Goal: Task Accomplishment & Management: Manage account settings

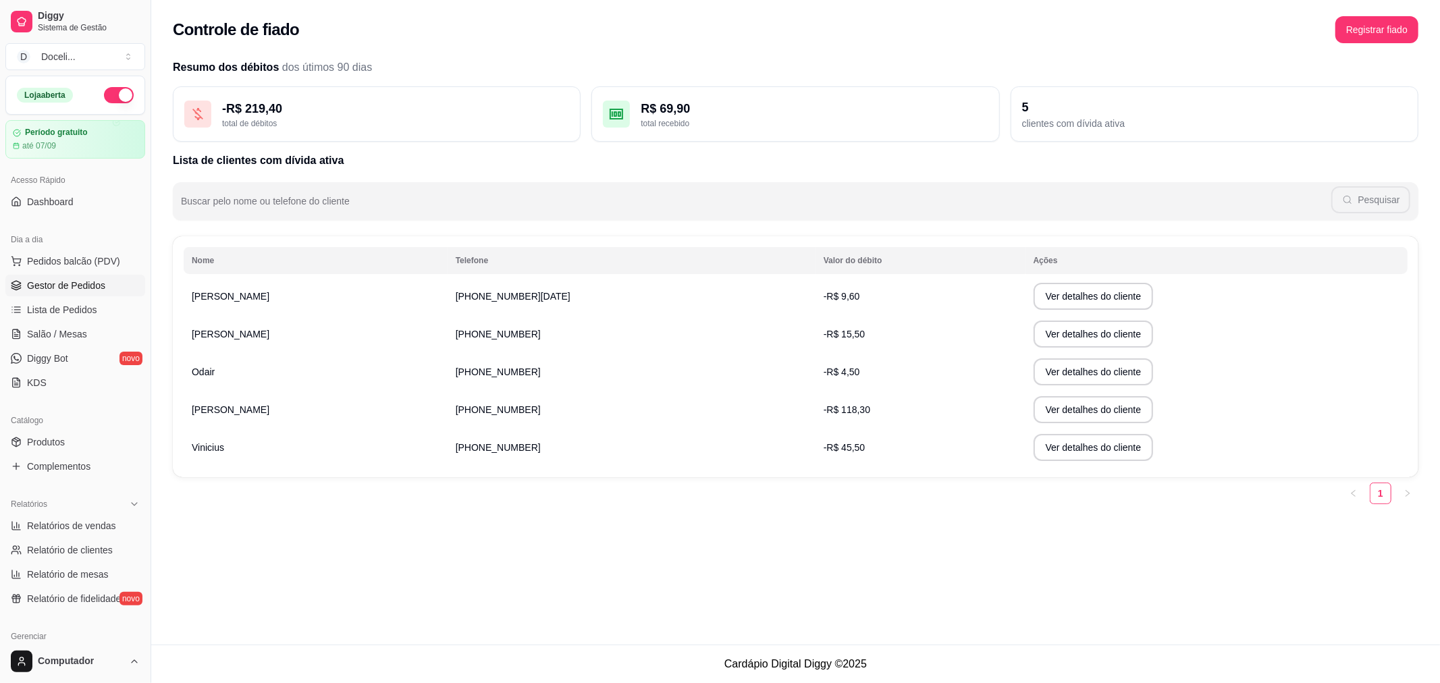
click at [55, 279] on span "Gestor de Pedidos" at bounding box center [66, 286] width 78 height 14
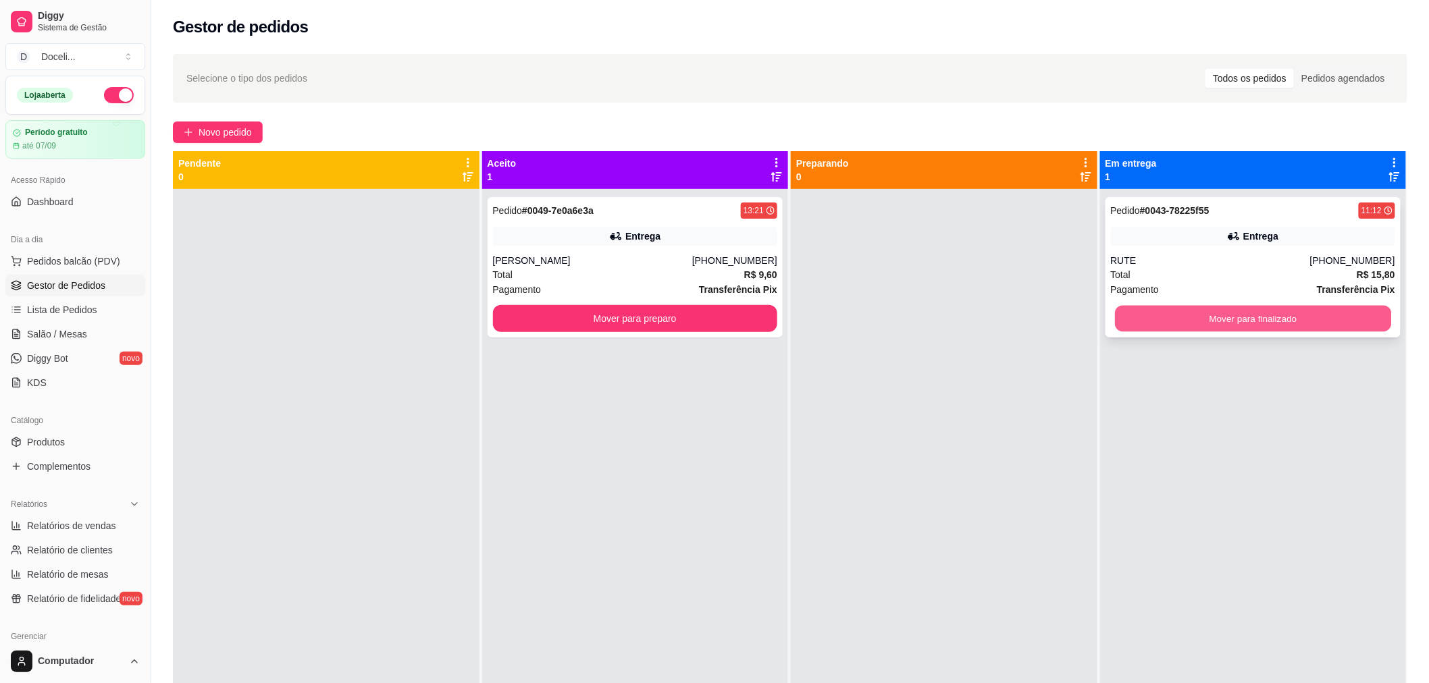
click at [1209, 324] on button "Mover para finalizado" at bounding box center [1253, 319] width 276 height 26
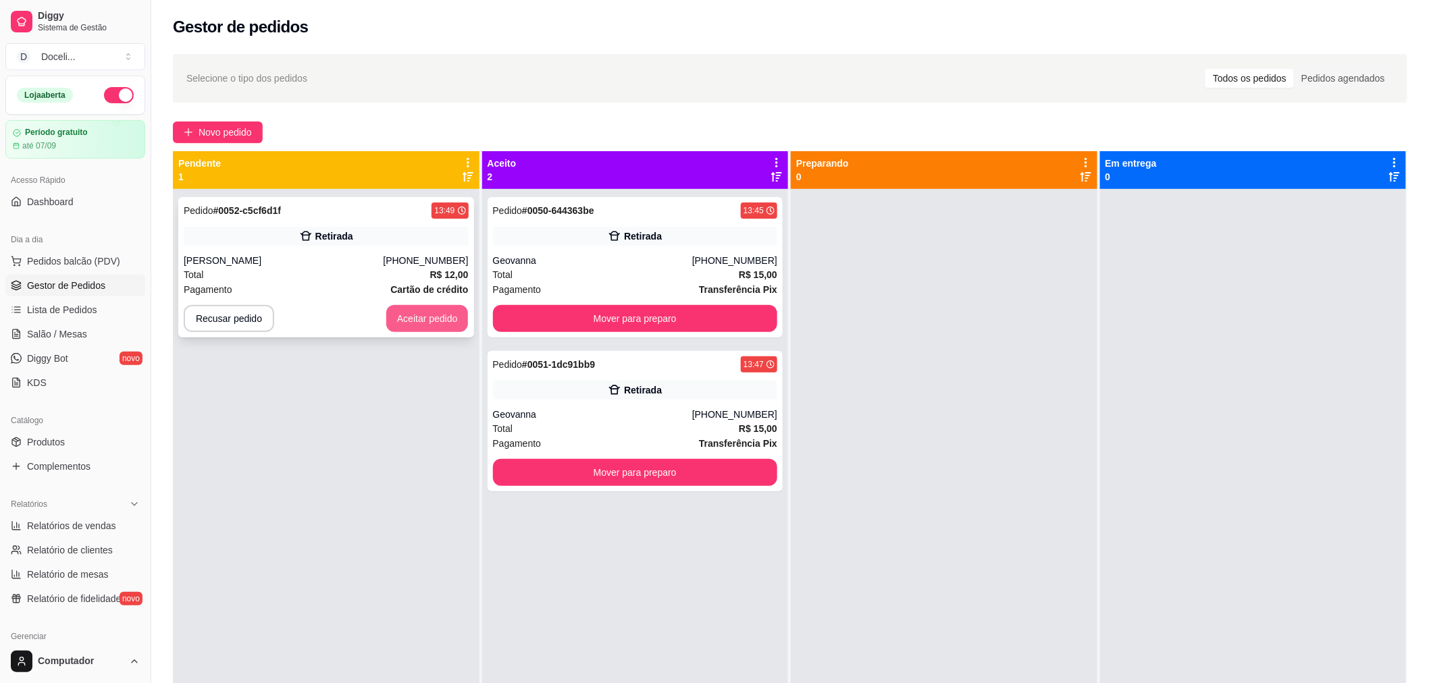
click at [421, 319] on button "Aceitar pedido" at bounding box center [427, 318] width 82 height 27
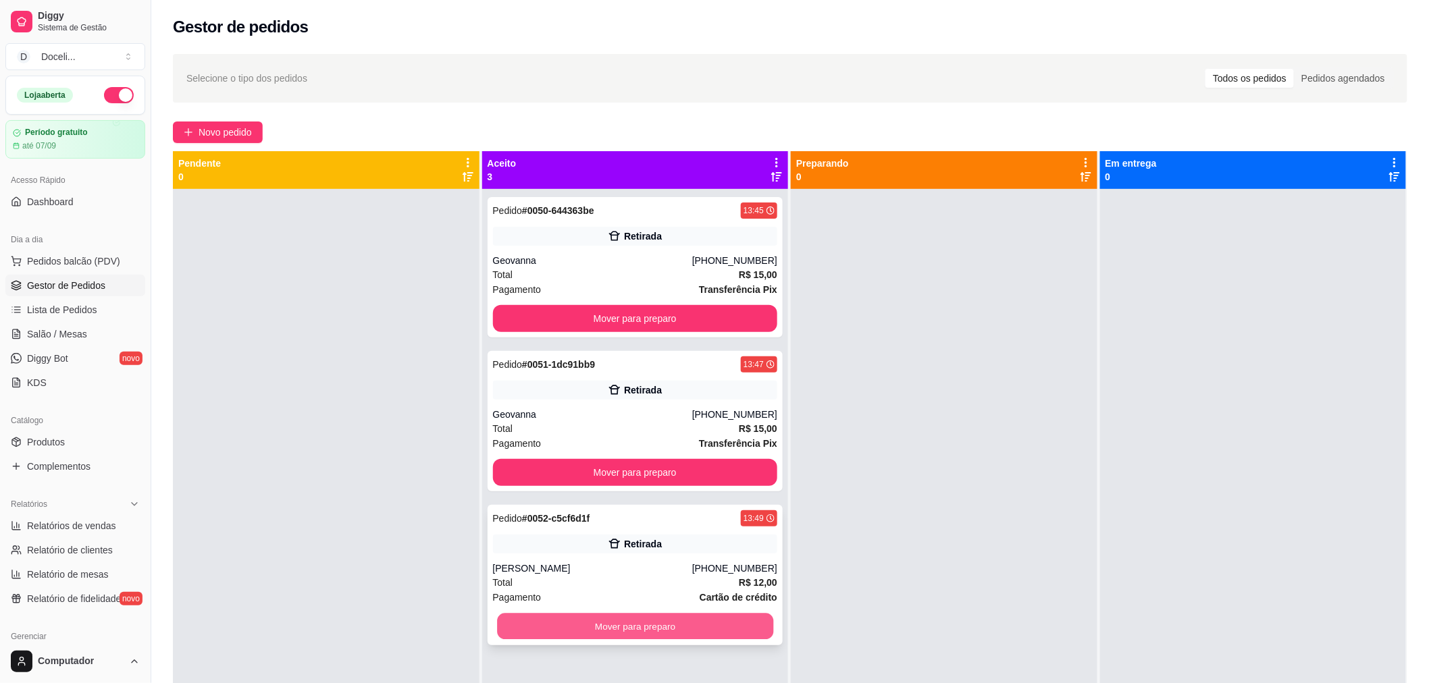
click at [623, 628] on button "Mover para preparo" at bounding box center [635, 627] width 276 height 26
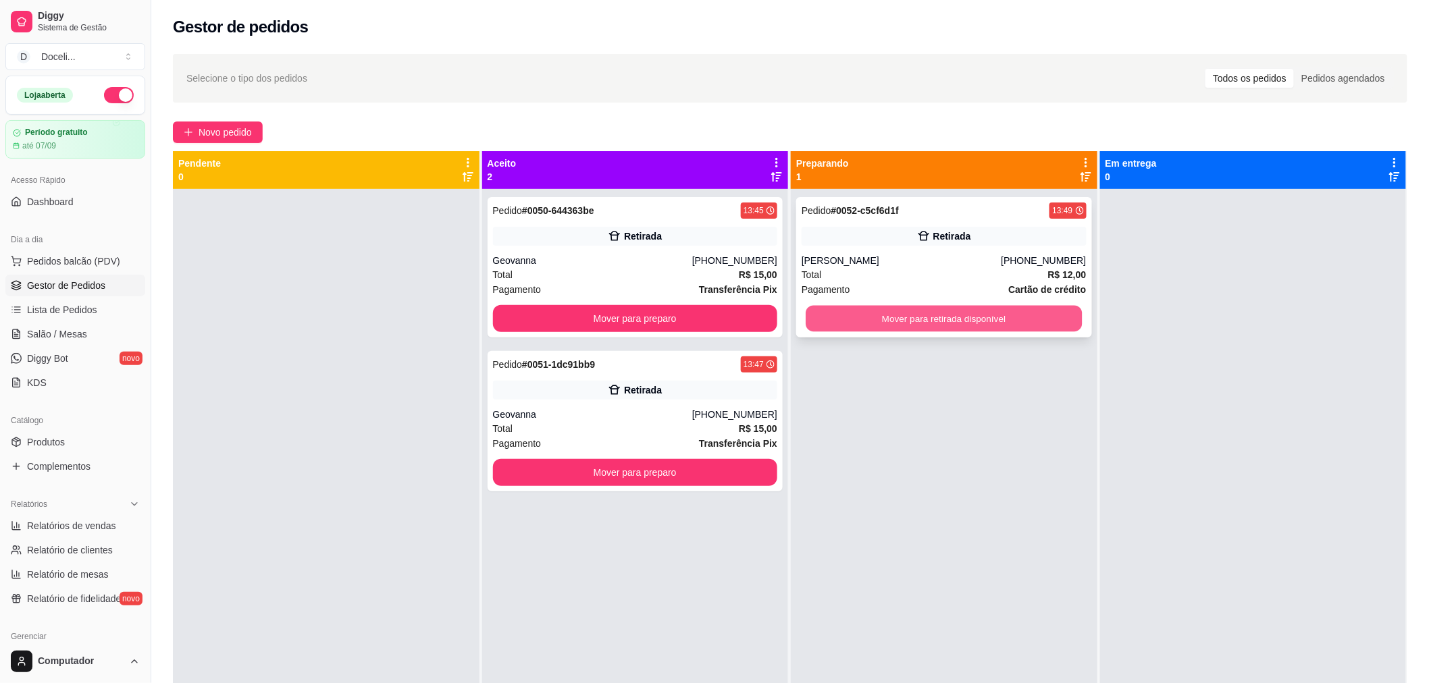
click at [896, 312] on button "Mover para retirada disponível" at bounding box center [944, 319] width 276 height 26
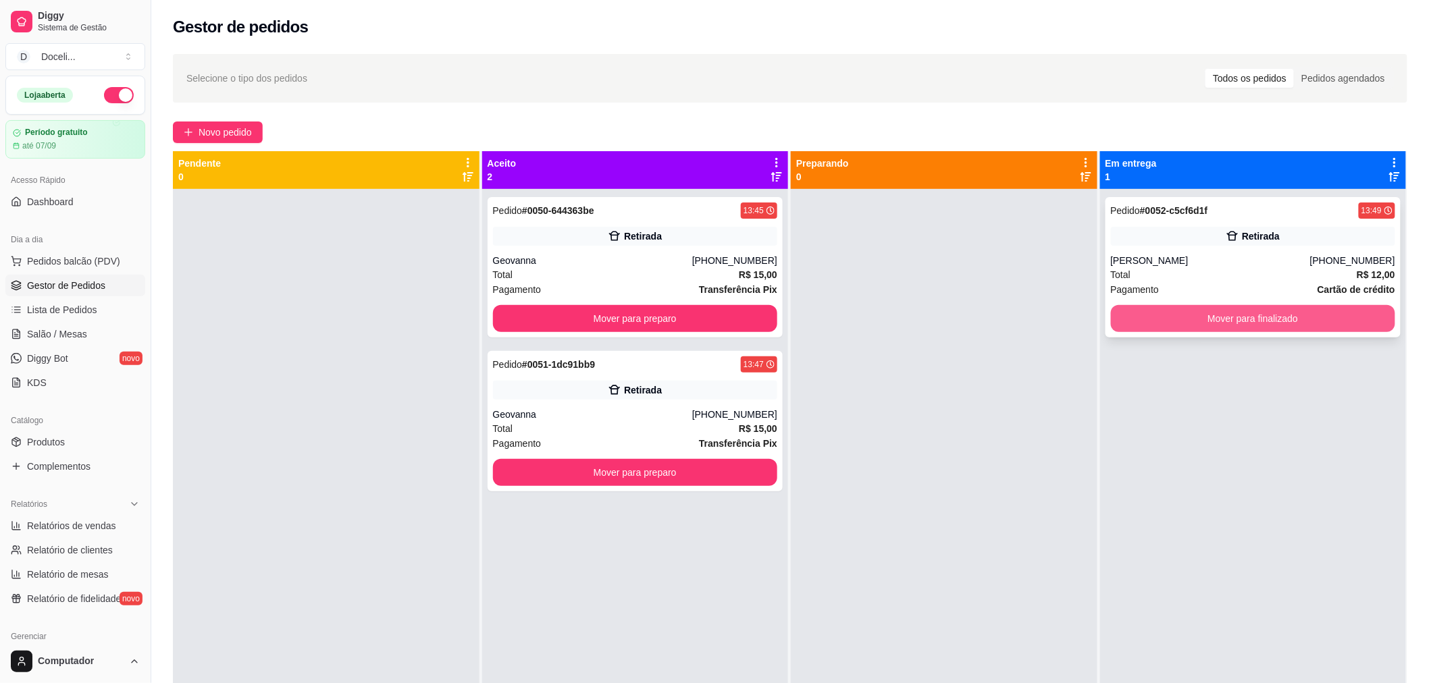
click at [1193, 319] on button "Mover para finalizado" at bounding box center [1253, 318] width 285 height 27
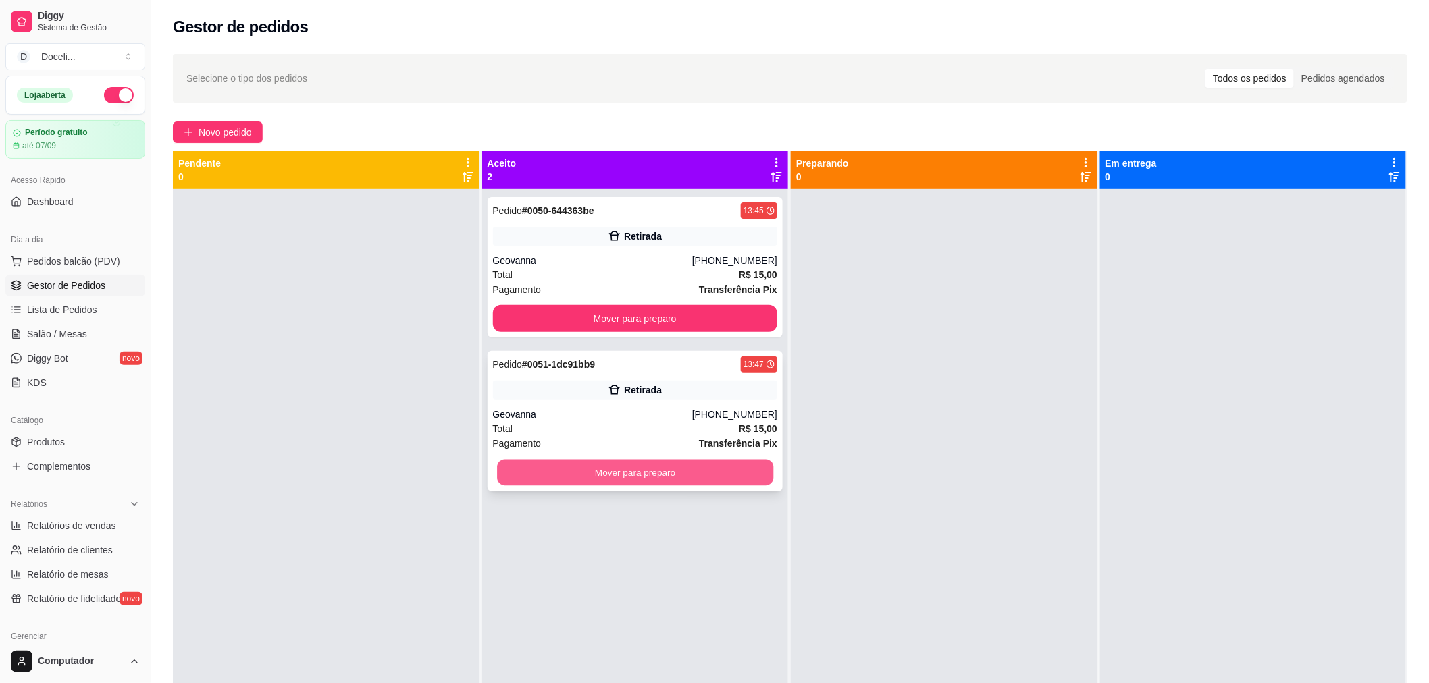
click at [622, 473] on button "Mover para preparo" at bounding box center [635, 473] width 276 height 26
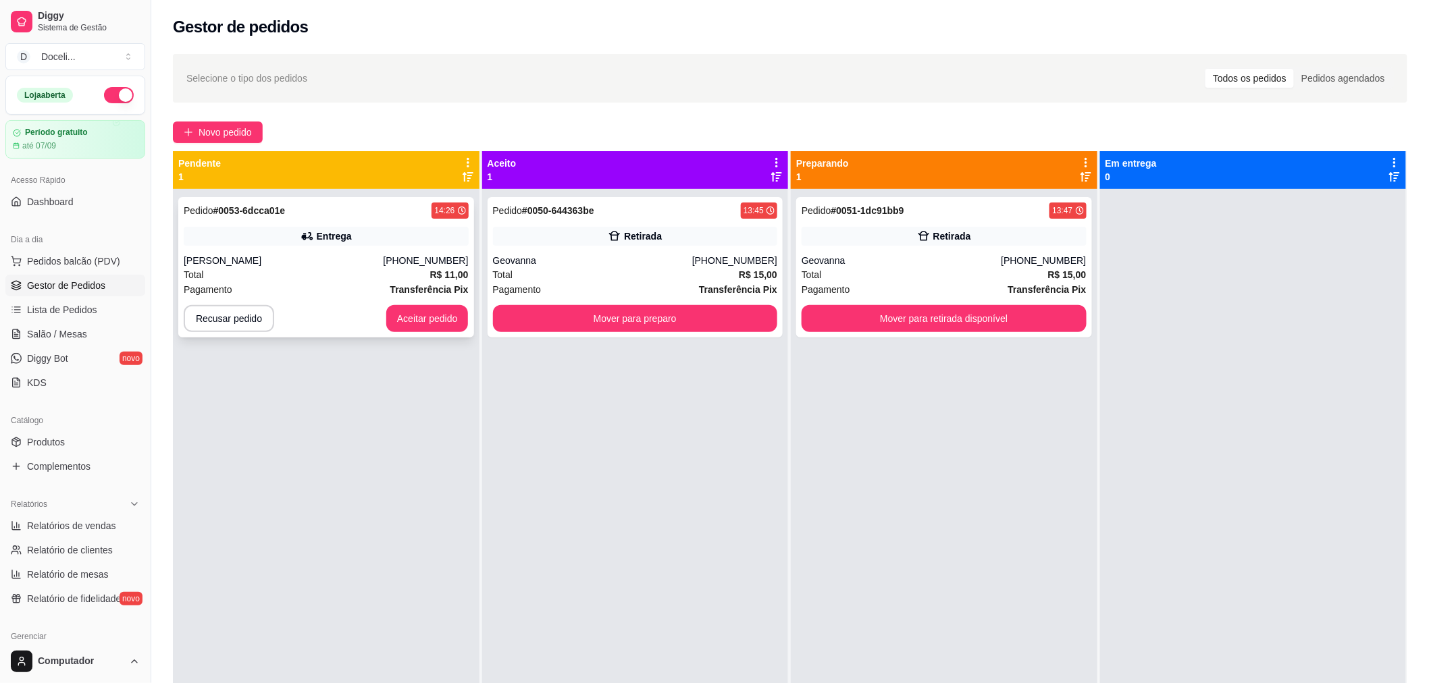
click at [347, 212] on div "Pedido # 0053-6dcca01e 14:26" at bounding box center [326, 211] width 285 height 16
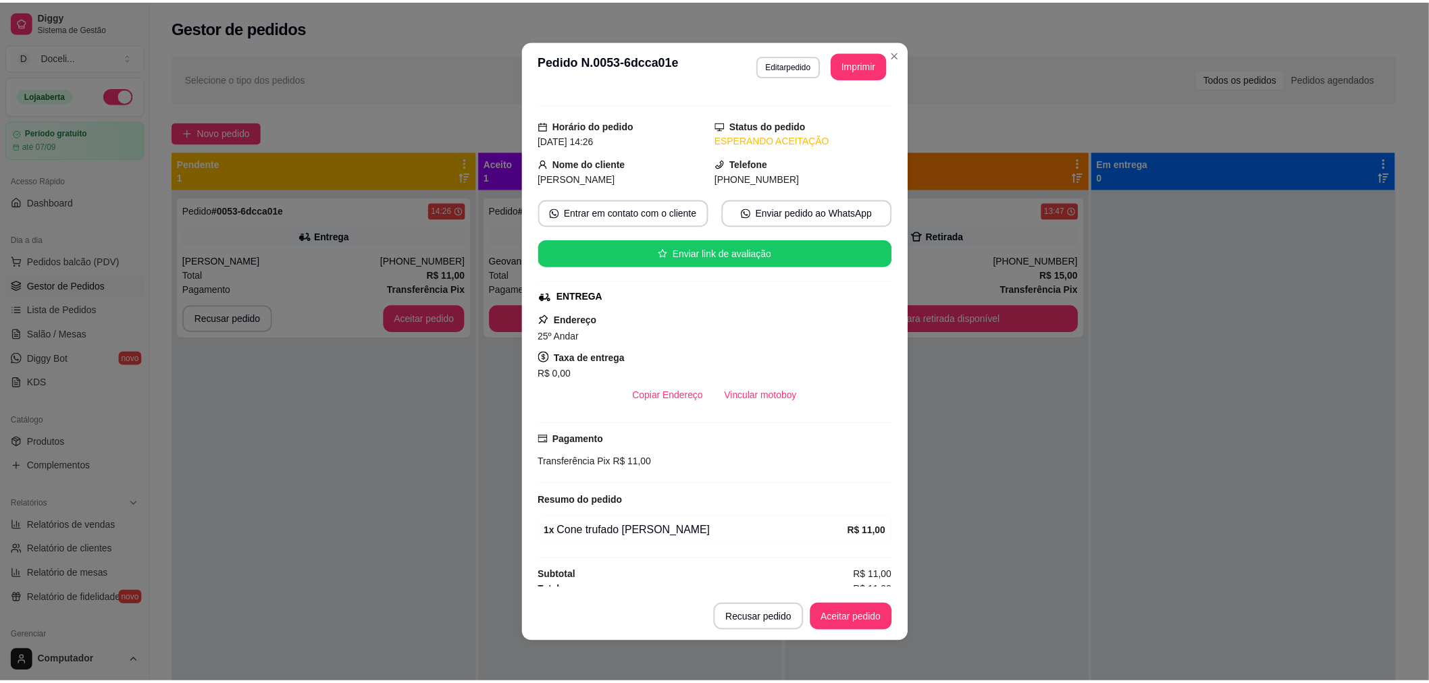
scroll to position [31, 0]
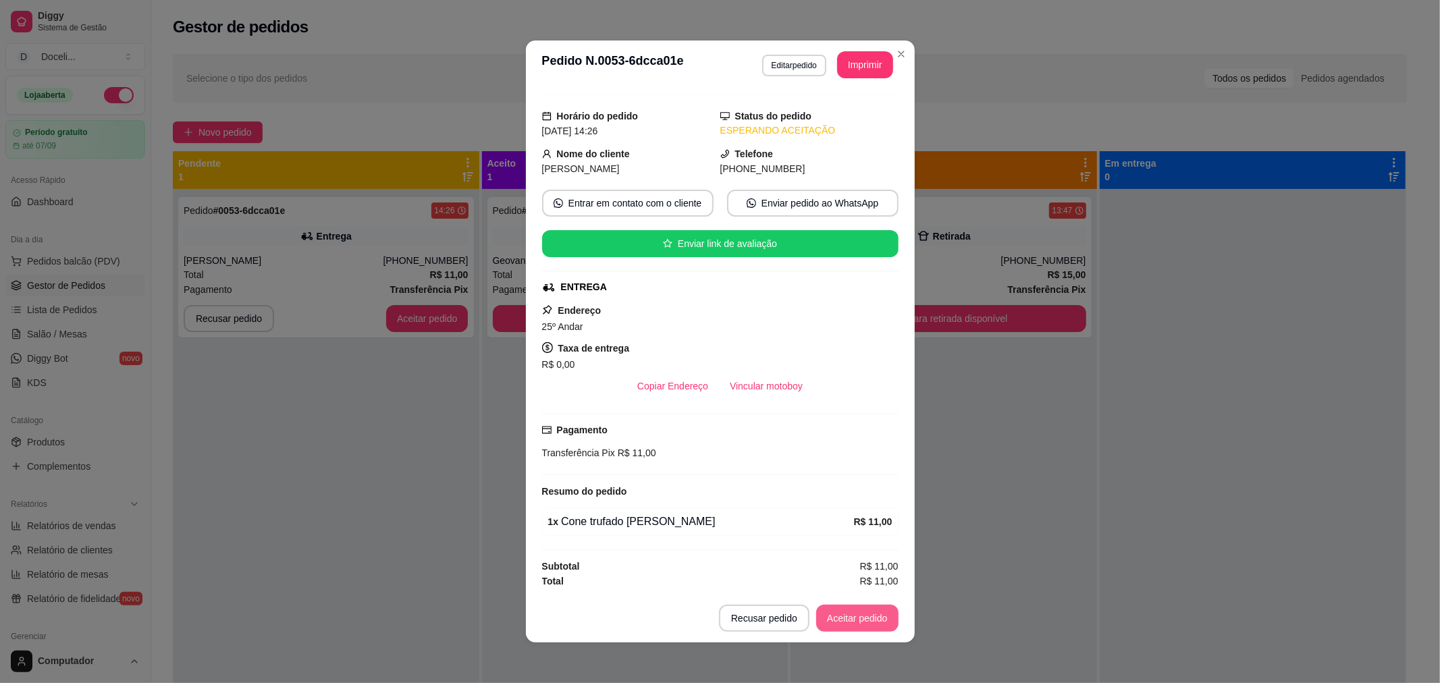
click at [847, 617] on button "Aceitar pedido" at bounding box center [857, 618] width 82 height 27
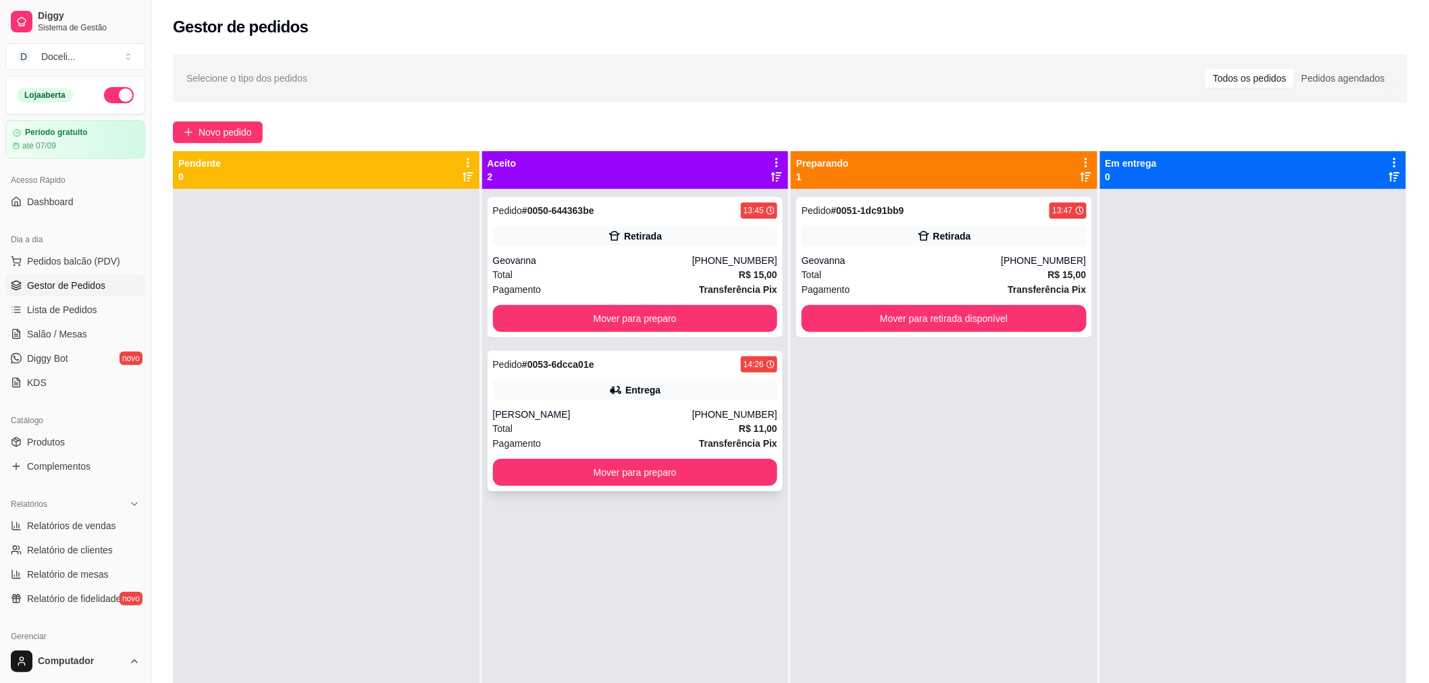
click at [657, 379] on div "Pedido # 0053-6dcca01e 14:26 Entrega [PERSON_NAME] [PHONE_NUMBER] Total R$ 11,0…" at bounding box center [636, 421] width 296 height 140
click at [626, 468] on button "Mover para preparo" at bounding box center [635, 472] width 285 height 27
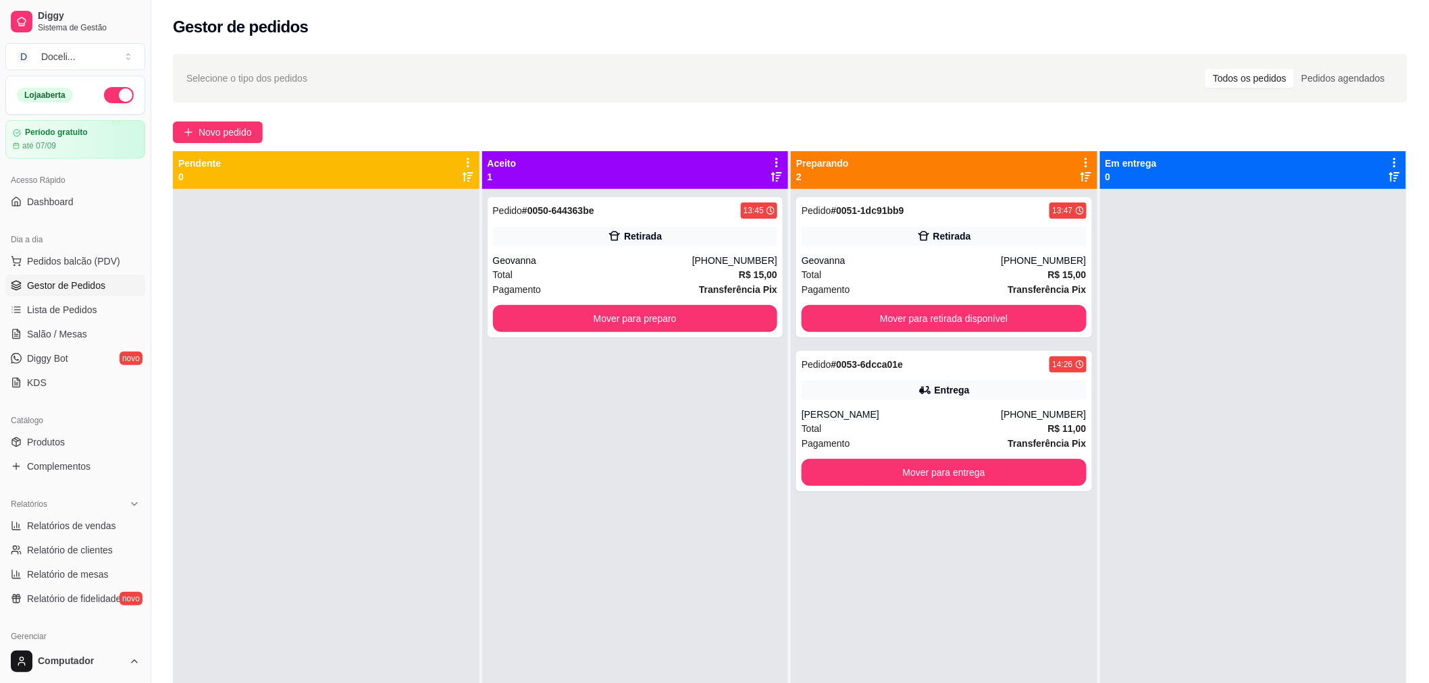
click at [496, 447] on div "Pedido # 0050-644363be 13:45 Retirada [PERSON_NAME] [PHONE_NUMBER] Total R$ 15,…" at bounding box center [635, 530] width 307 height 683
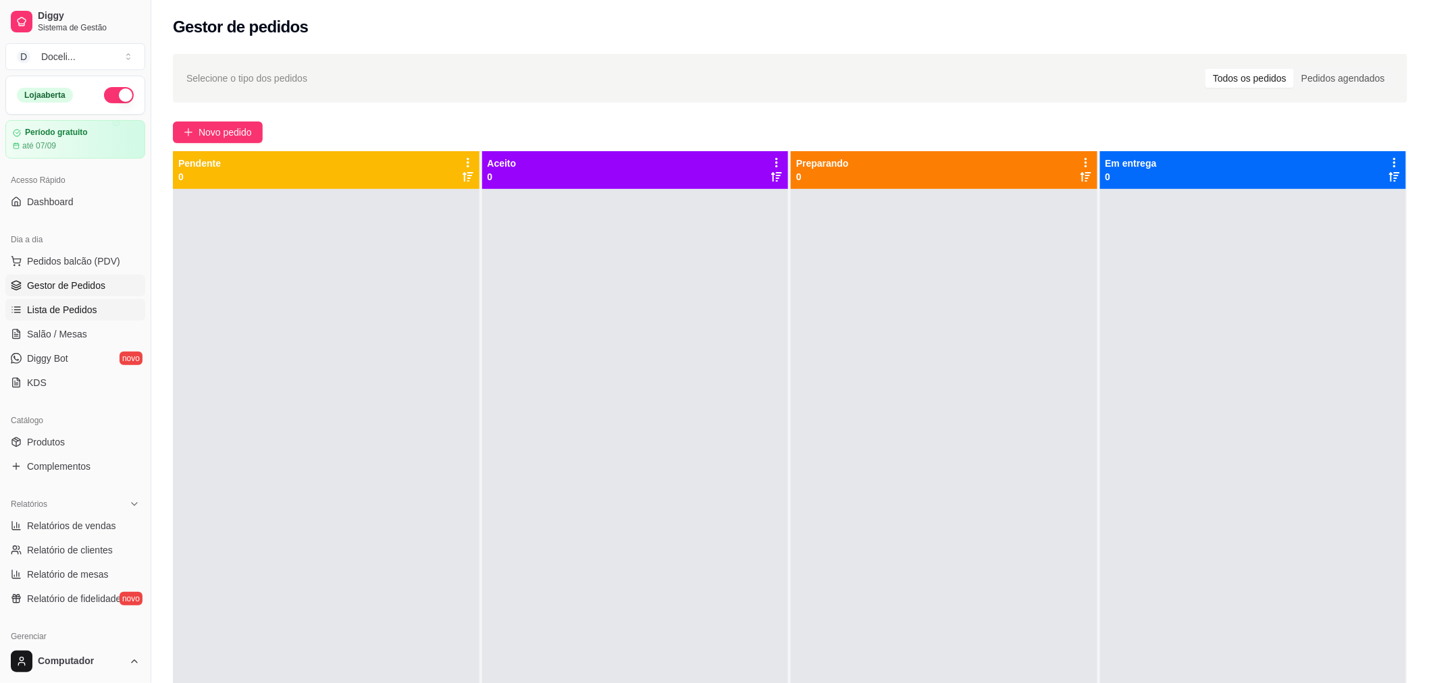
click at [54, 305] on span "Lista de Pedidos" at bounding box center [62, 310] width 70 height 14
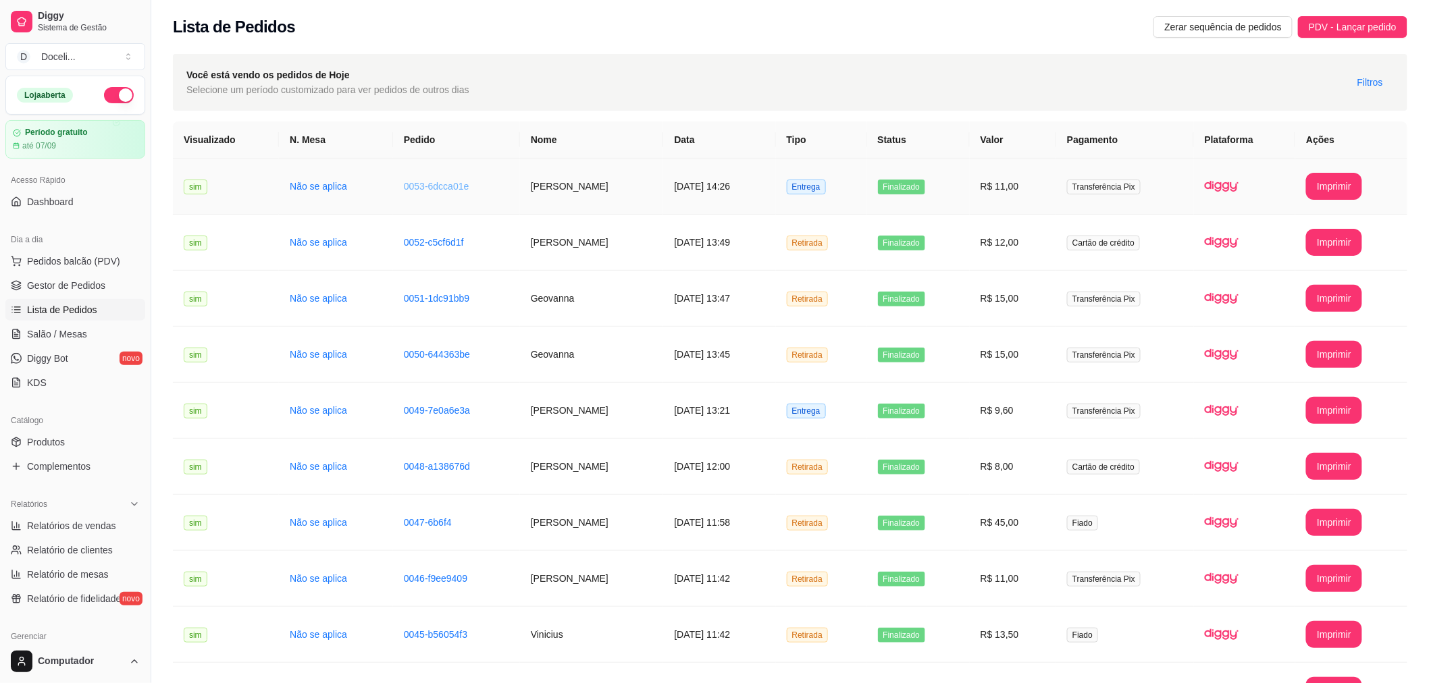
click at [411, 186] on link "0053-6dcca01e" at bounding box center [436, 186] width 65 height 11
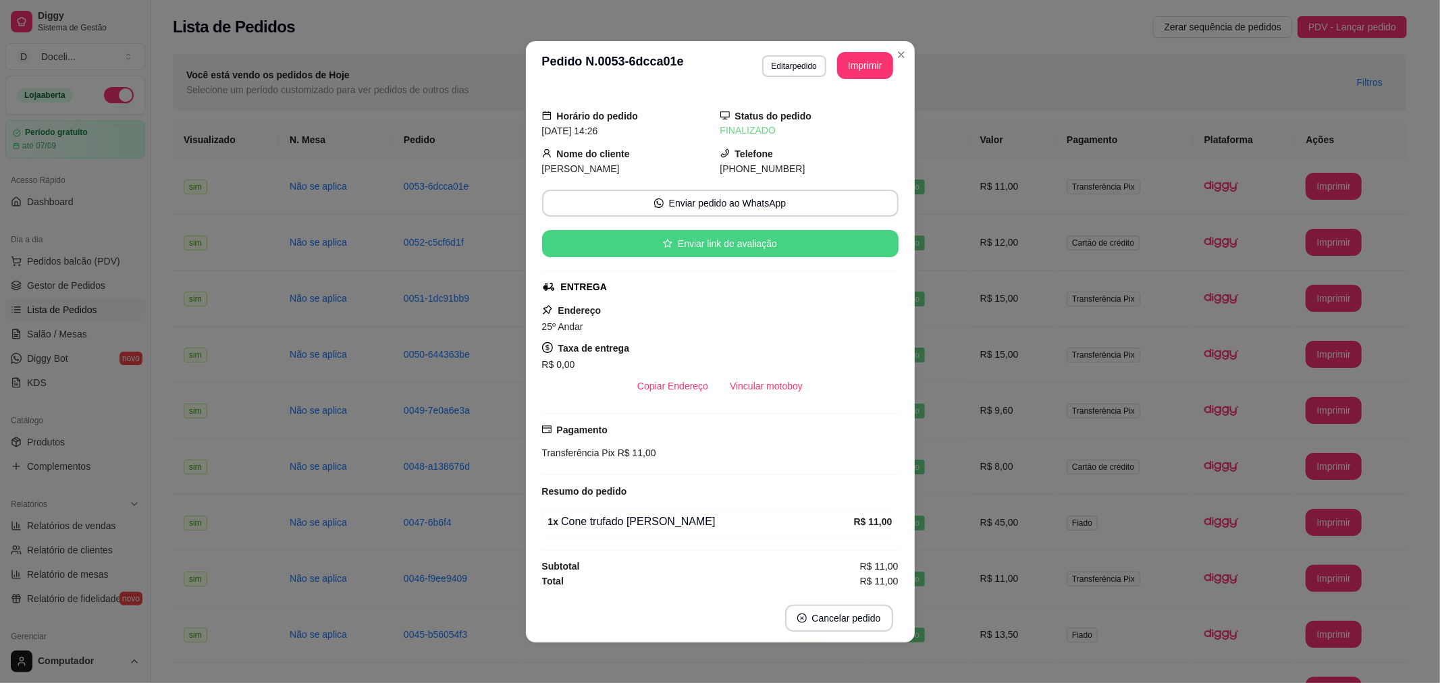
click at [718, 243] on button "Enviar link de avaliação" at bounding box center [720, 243] width 357 height 27
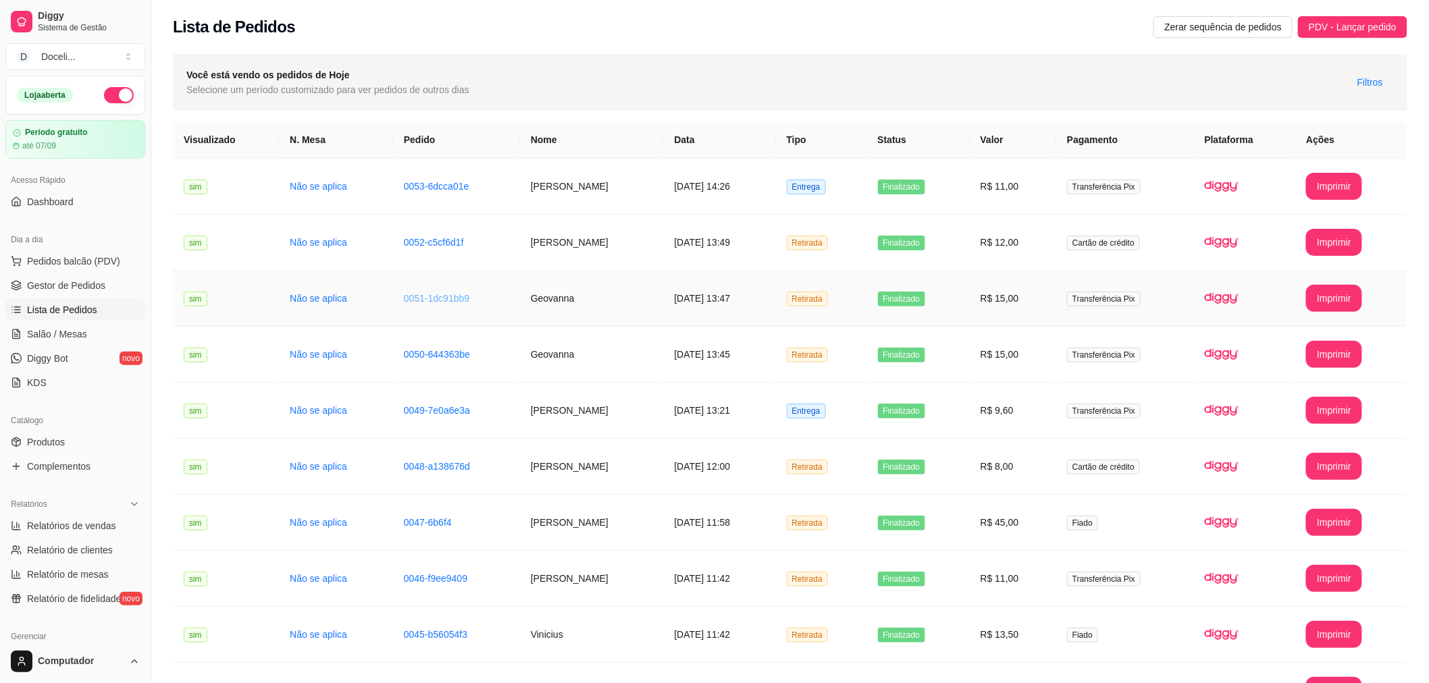
click at [409, 298] on link "0051-1dc91bb9" at bounding box center [436, 298] width 65 height 11
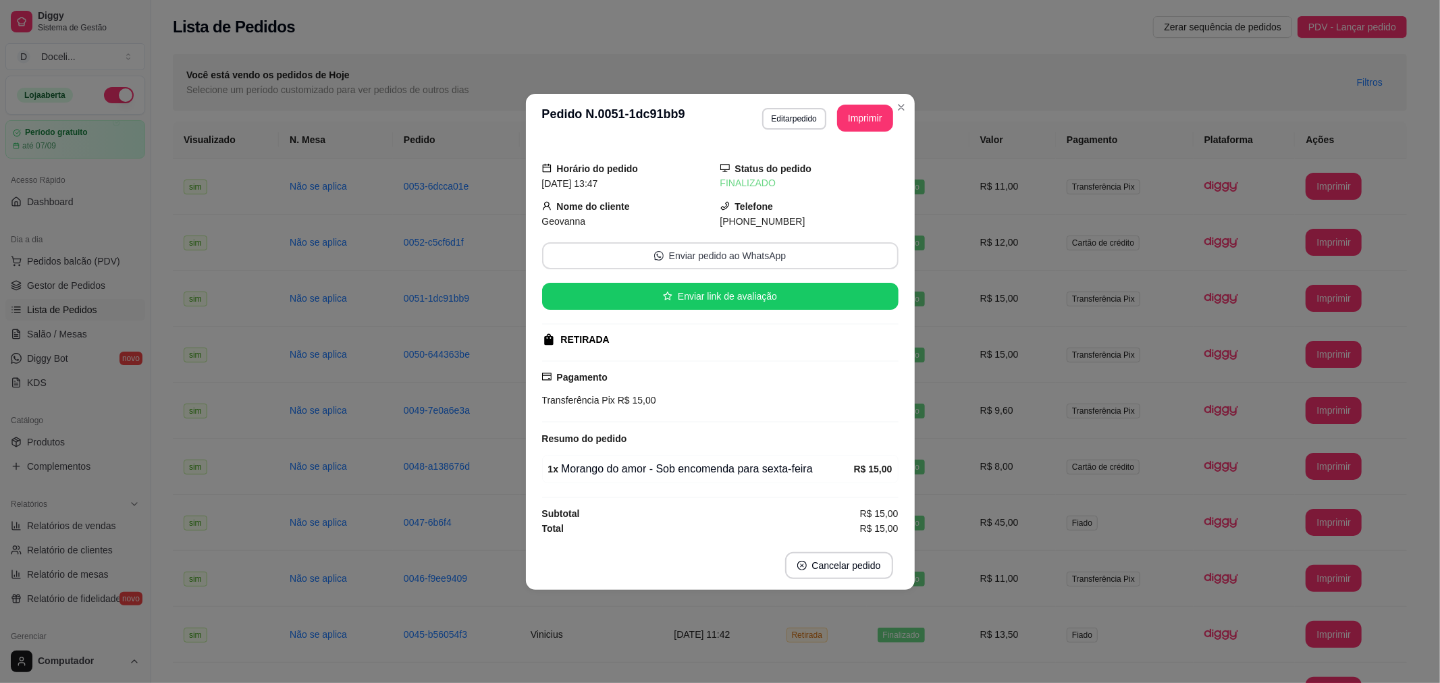
click at [743, 255] on button "Enviar pedido ao WhatsApp" at bounding box center [720, 255] width 357 height 27
click at [720, 296] on button "Enviar link de avaliação" at bounding box center [720, 296] width 357 height 27
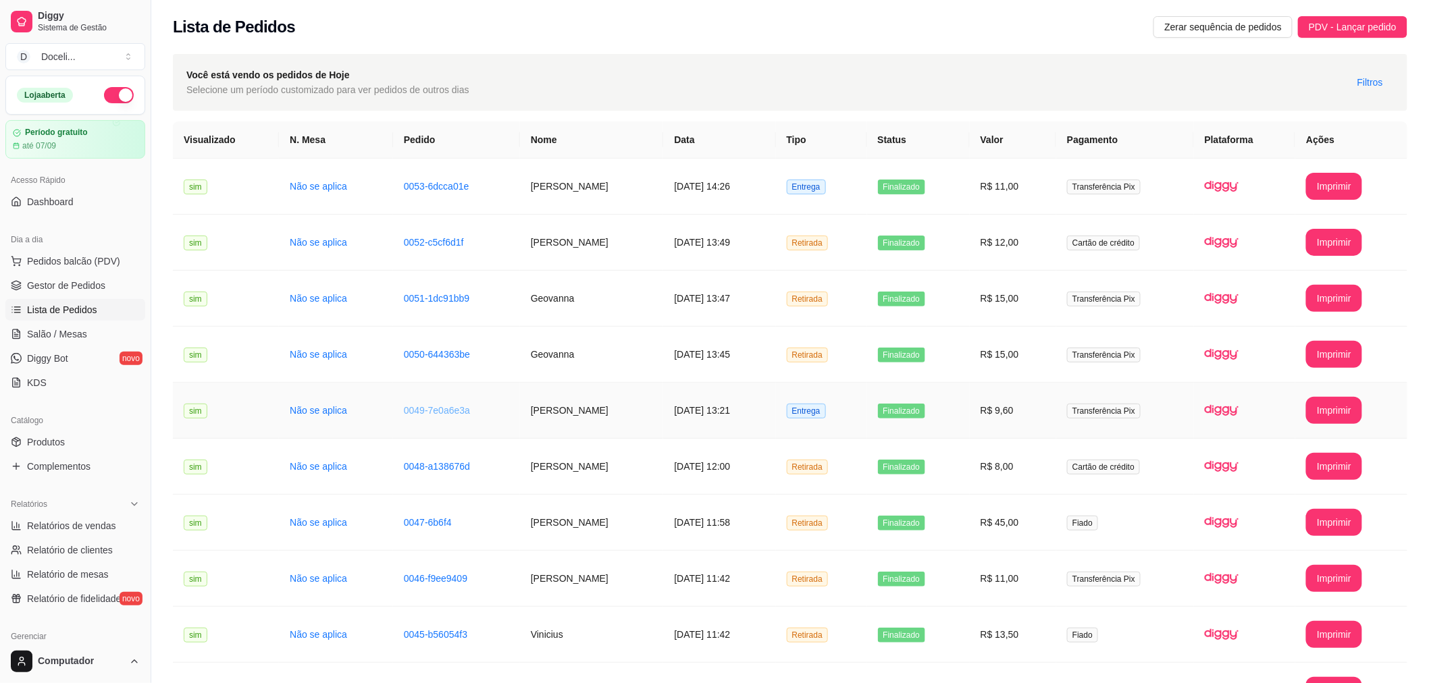
click at [404, 409] on link "0049-7e0a6e3a" at bounding box center [437, 410] width 66 height 11
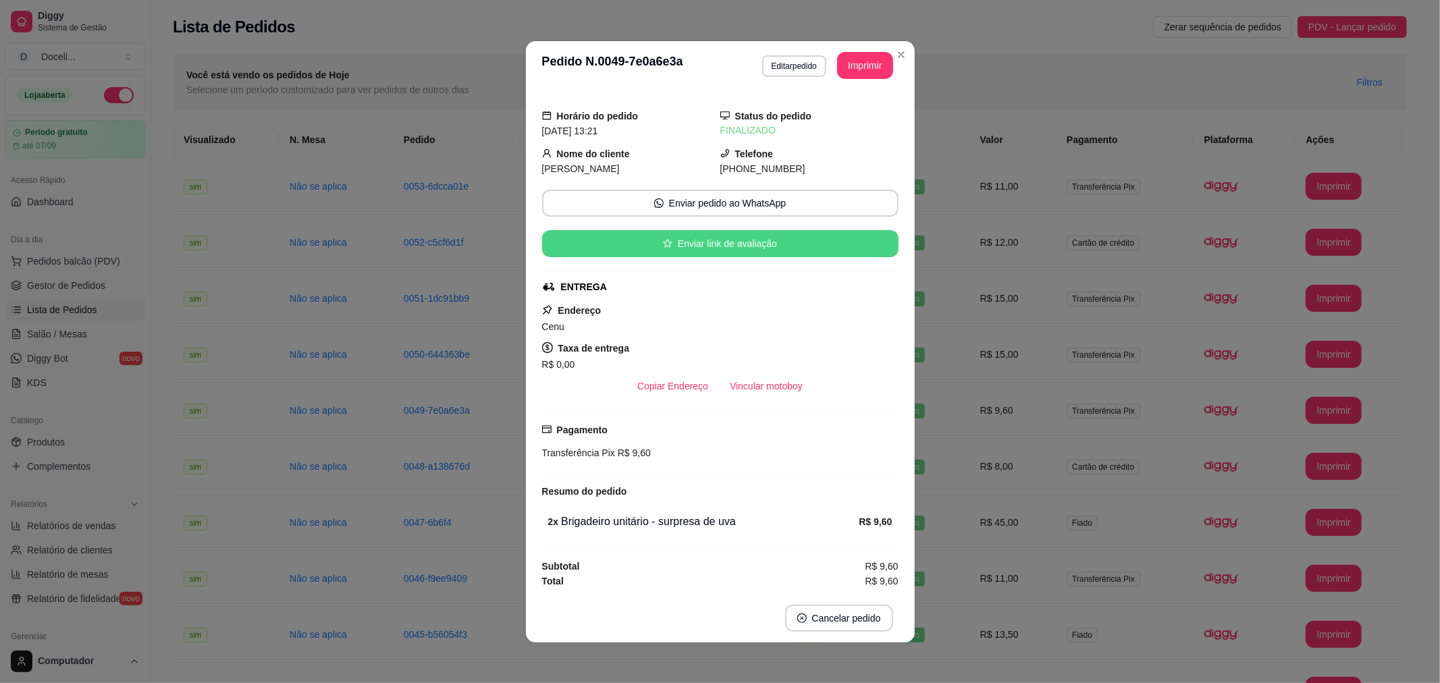
click at [693, 246] on button "Enviar link de avaliação" at bounding box center [720, 243] width 357 height 27
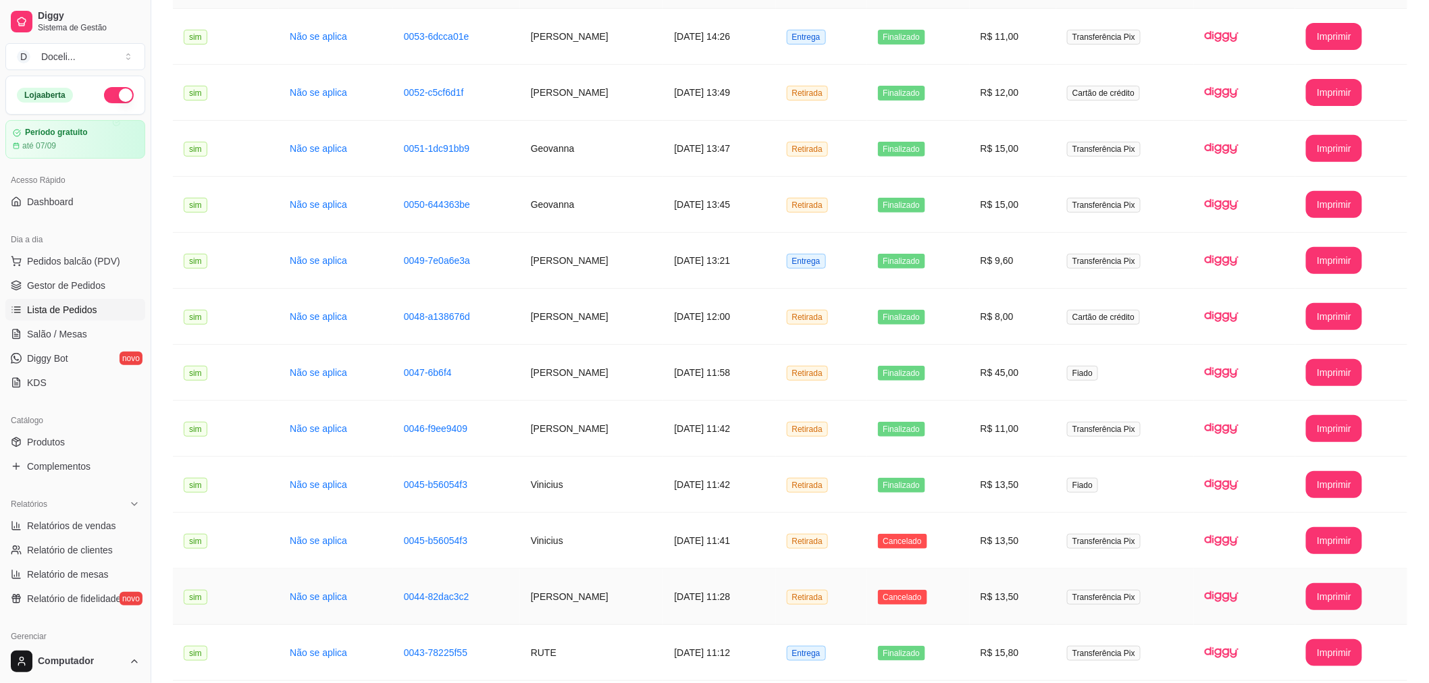
scroll to position [246, 0]
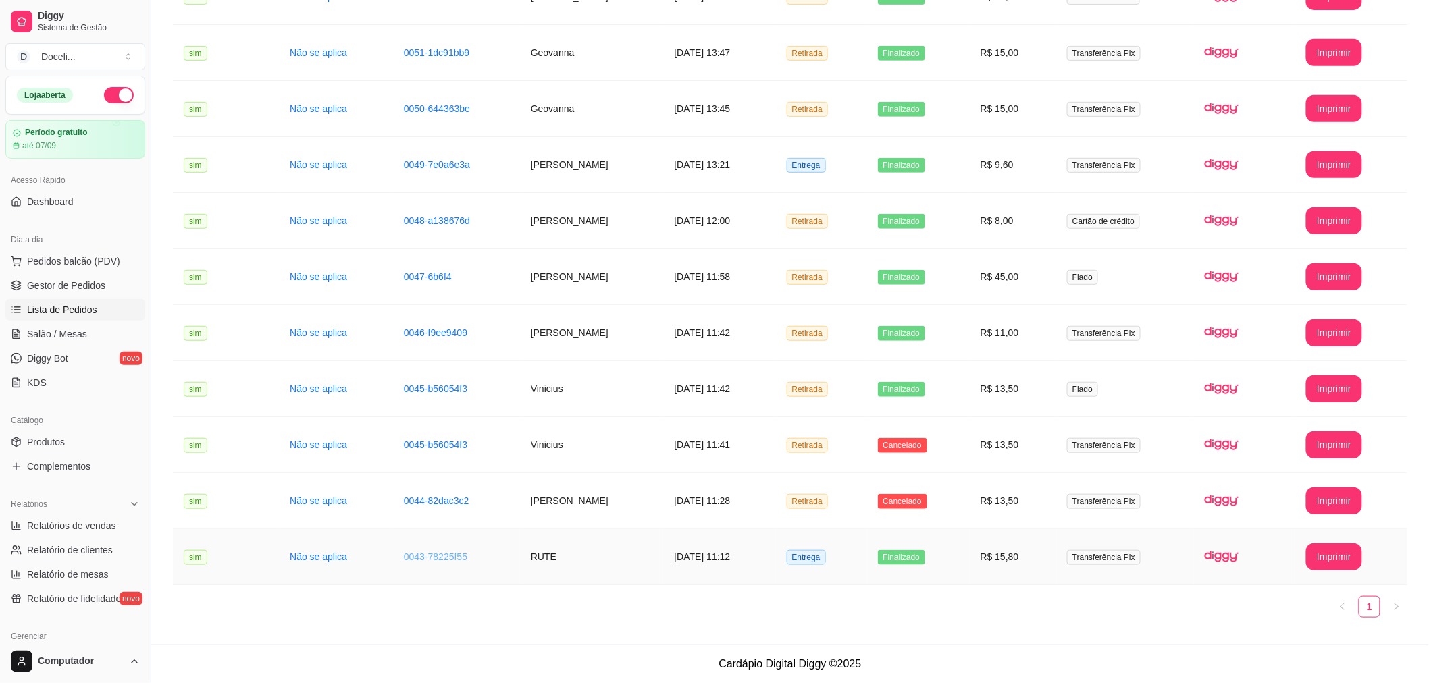
click at [420, 558] on link "0043-78225f55" at bounding box center [435, 557] width 63 height 11
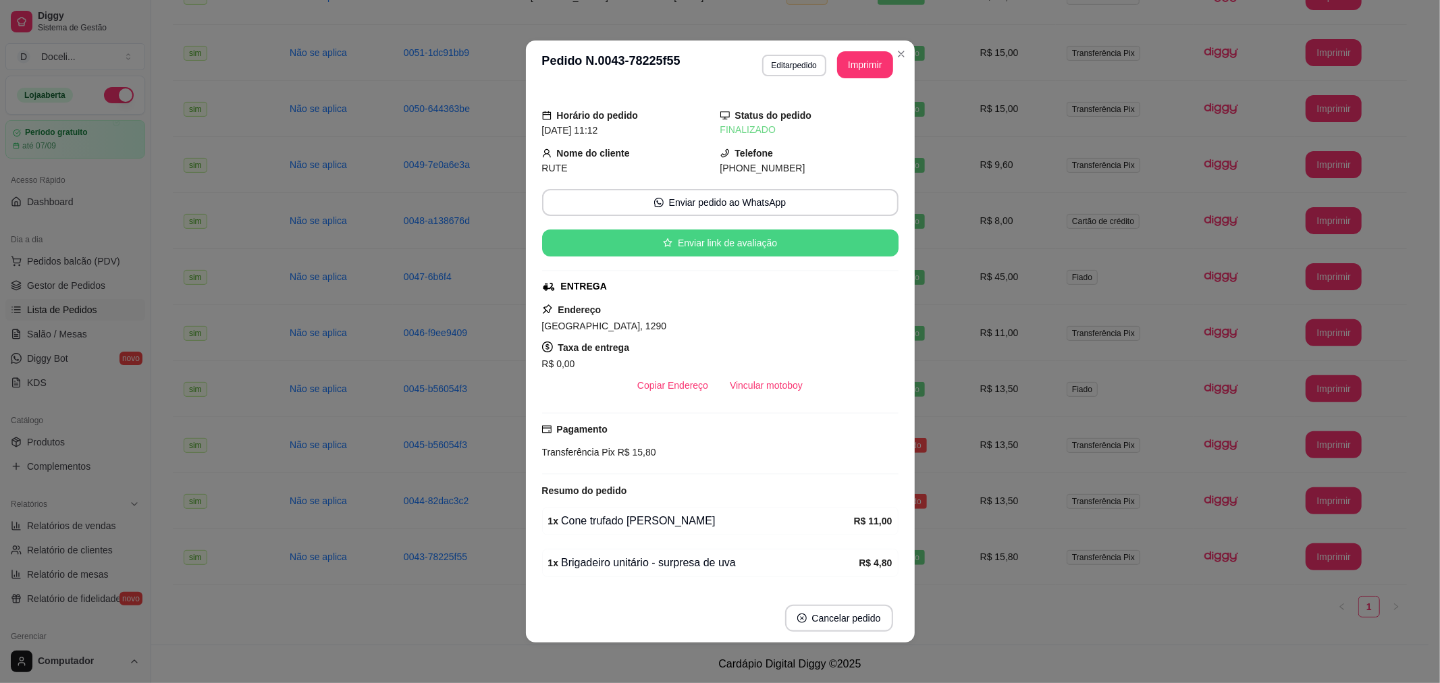
click at [729, 244] on button "Enviar link de avaliação" at bounding box center [720, 243] width 357 height 27
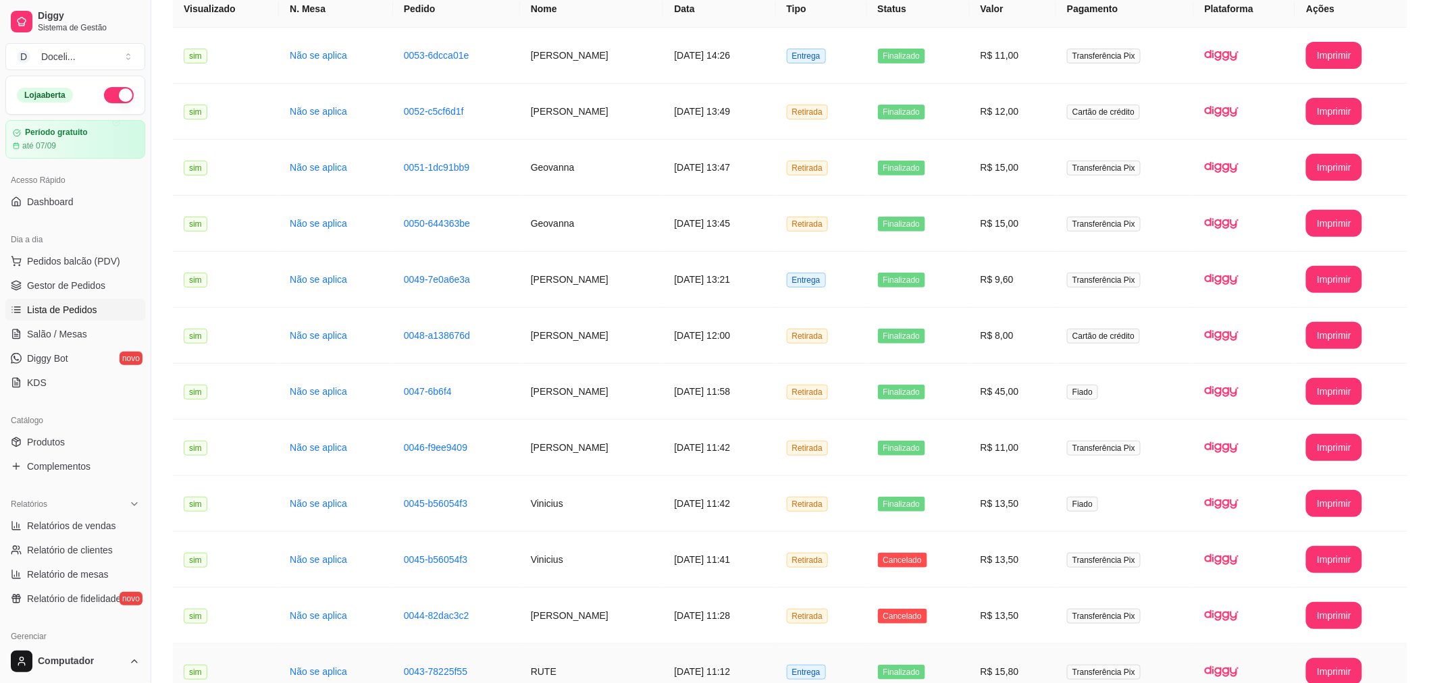
scroll to position [96, 0]
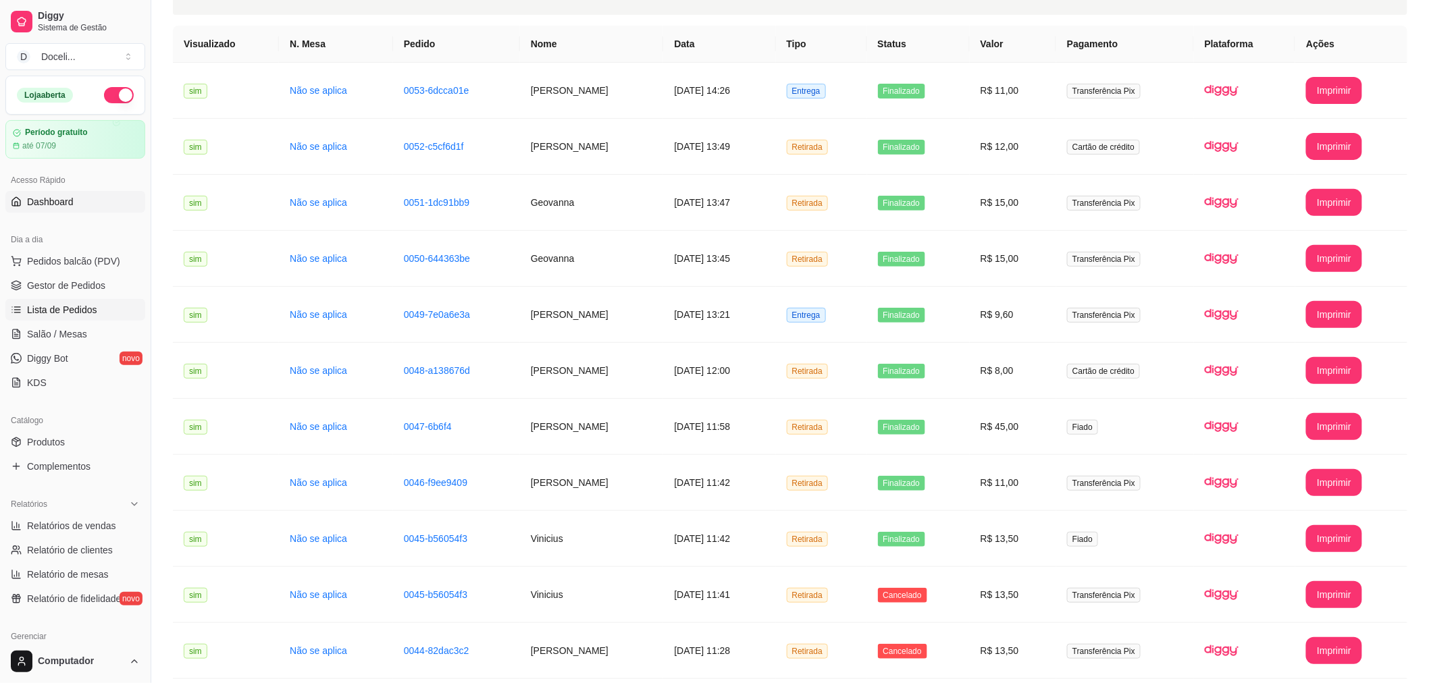
click at [65, 199] on span "Dashboard" at bounding box center [50, 202] width 47 height 14
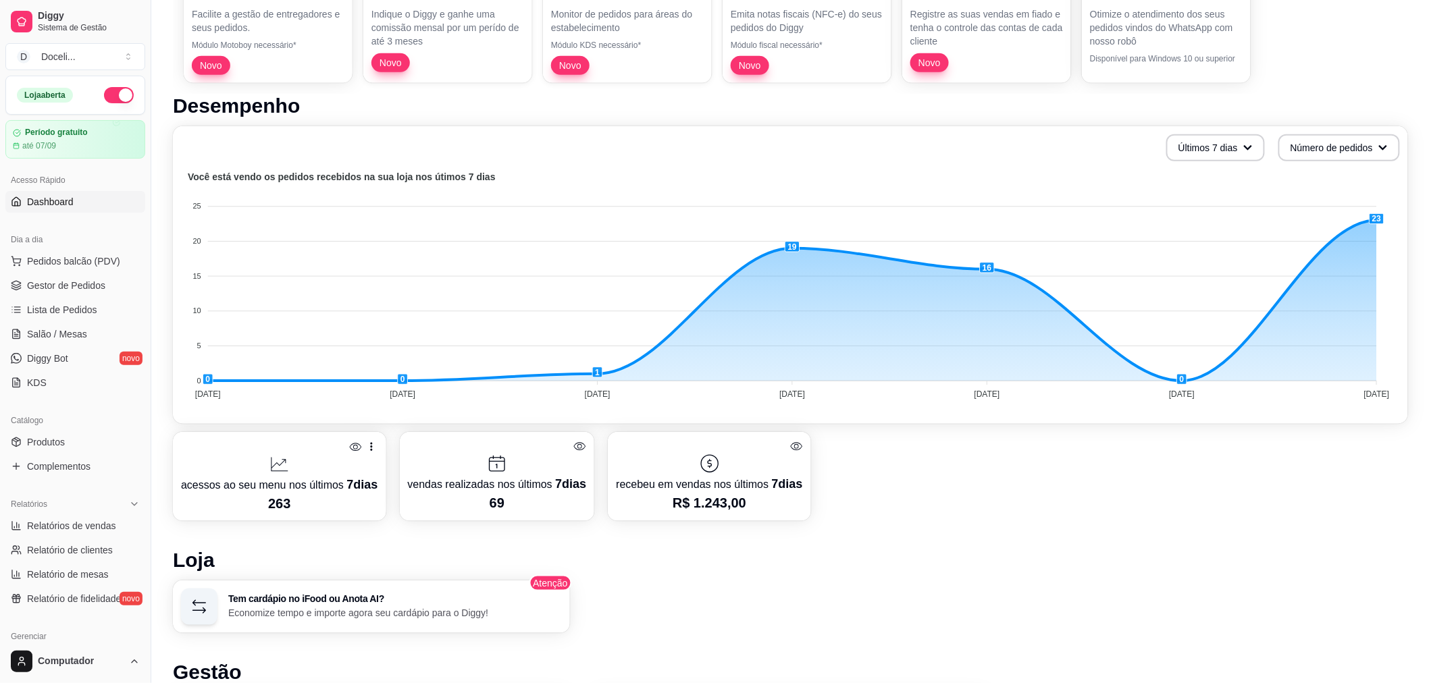
scroll to position [300, 0]
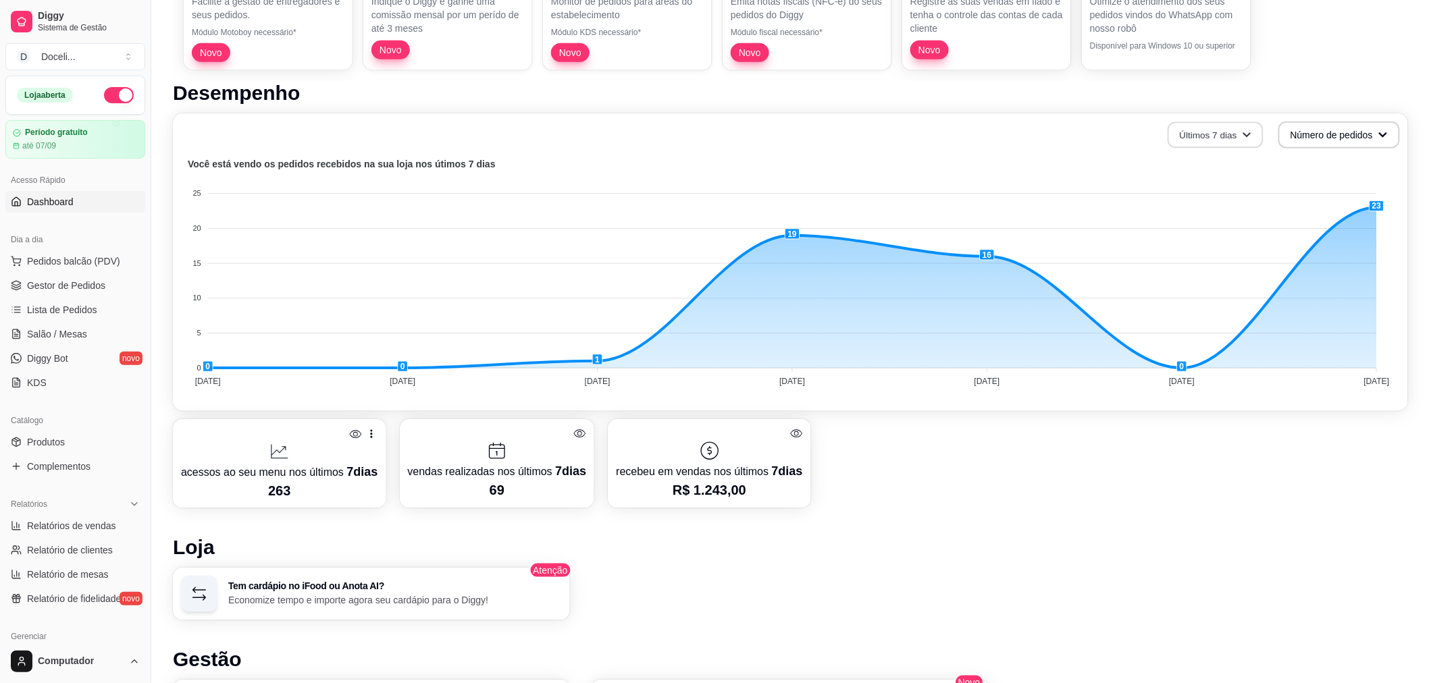
click at [1249, 130] on icon "button" at bounding box center [1246, 134] width 9 height 9
click at [1020, 149] on div "Últimos 7 [PERSON_NAME] Número de pedidos Você está vendo os pedidos recebidos …" at bounding box center [790, 262] width 1235 height 298
